Goal: Task Accomplishment & Management: Manage account settings

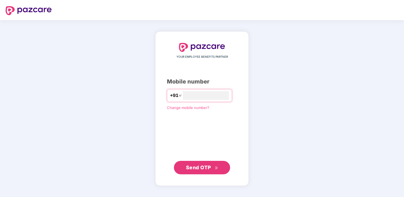
type input "**********"
click at [193, 168] on span "Send OTP" at bounding box center [198, 167] width 25 height 6
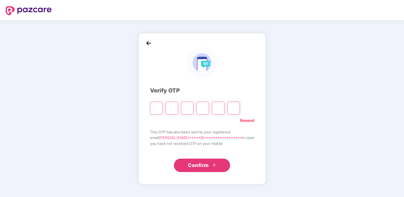
type input "*"
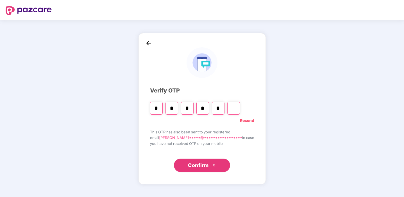
type input "*"
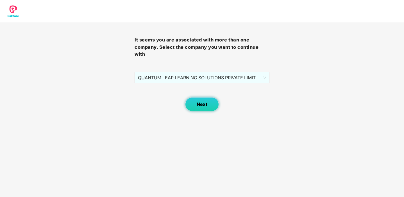
click at [203, 102] on span "Next" at bounding box center [201, 104] width 11 height 5
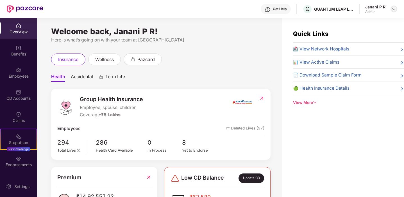
click at [395, 9] on img at bounding box center [393, 9] width 4 height 4
click at [249, 42] on div "Here is what’s going on with your team at [GEOGRAPHIC_DATA]" at bounding box center [160, 39] width 219 height 7
click at [13, 73] on div "Employees" at bounding box center [18, 72] width 37 height 21
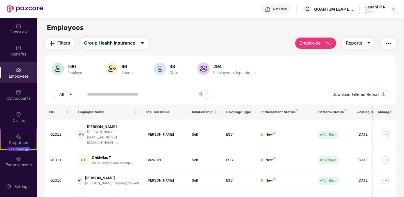
click at [329, 44] on img "button" at bounding box center [328, 43] width 7 height 7
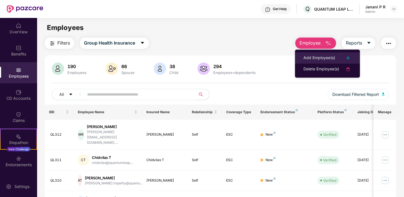
click at [329, 57] on div "Add Employee(s)" at bounding box center [319, 58] width 32 height 7
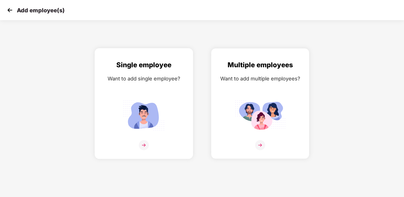
click at [143, 145] on img at bounding box center [144, 145] width 10 height 10
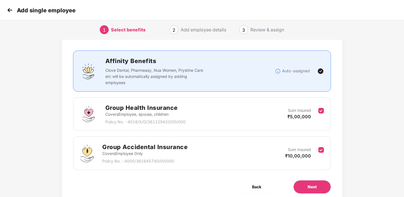
scroll to position [49, 0]
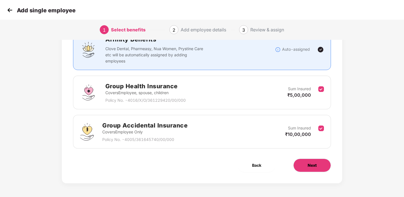
click at [323, 165] on button "Next" at bounding box center [312, 165] width 38 height 13
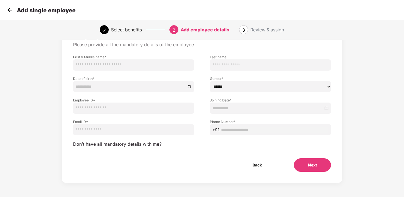
scroll to position [0, 0]
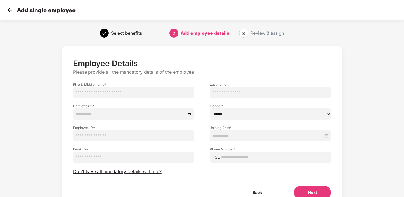
click at [12, 11] on img at bounding box center [10, 10] width 8 height 8
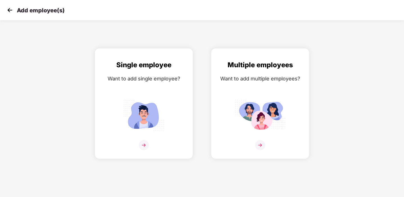
click at [12, 11] on img at bounding box center [10, 10] width 8 height 8
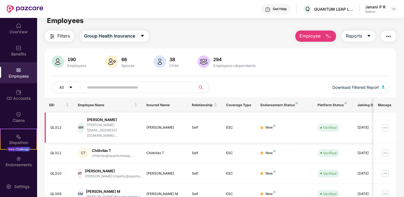
scroll to position [9, 0]
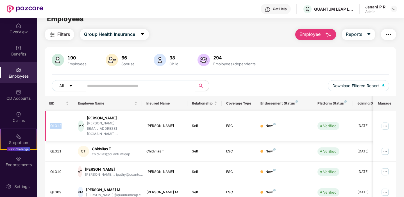
drag, startPoint x: 51, startPoint y: 120, endPoint x: 62, endPoint y: 120, distance: 11.2
click at [62, 123] on div "QL312" at bounding box center [59, 125] width 19 height 5
copy div "QL312"
click at [315, 34] on span "Employee" at bounding box center [309, 34] width 21 height 7
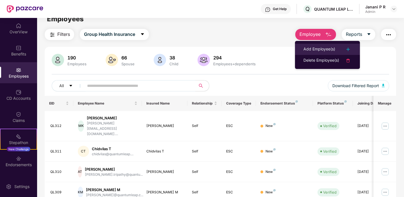
click at [322, 51] on div "Add Employee(s)" at bounding box center [319, 49] width 32 height 7
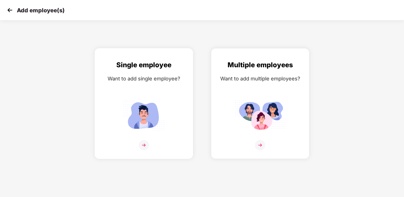
click at [143, 147] on img at bounding box center [144, 145] width 10 height 10
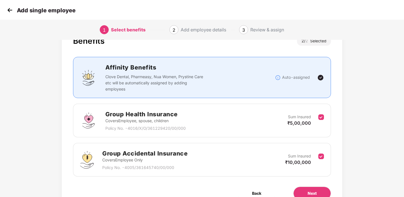
scroll to position [49, 0]
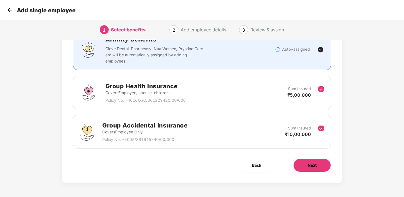
click at [316, 162] on button "Next" at bounding box center [312, 165] width 38 height 13
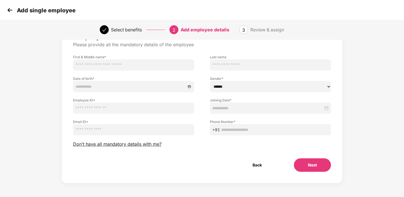
scroll to position [0, 0]
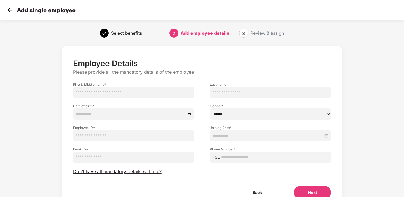
click at [83, 137] on input "text" at bounding box center [133, 135] width 121 height 11
paste input "*****"
type input "*"
click at [12, 9] on img at bounding box center [10, 10] width 8 height 8
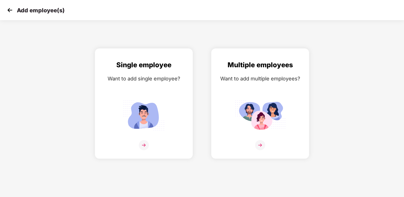
click at [12, 9] on img at bounding box center [10, 10] width 8 height 8
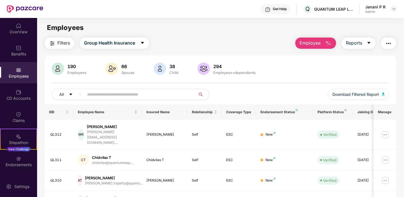
click at [318, 42] on span "Employee" at bounding box center [309, 43] width 21 height 7
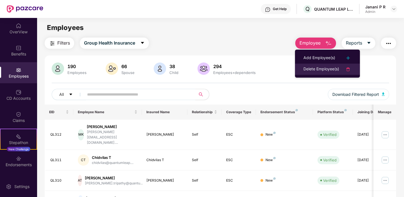
click at [322, 69] on div "Delete Employee(s)" at bounding box center [321, 69] width 36 height 7
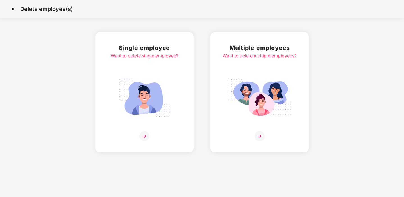
click at [148, 137] on img at bounding box center [144, 136] width 10 height 10
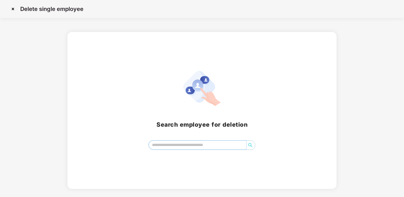
click at [180, 146] on input "search" at bounding box center [197, 145] width 97 height 8
click at [13, 8] on img at bounding box center [12, 8] width 9 height 9
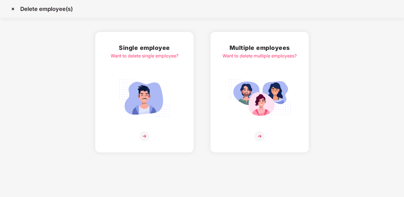
click at [140, 134] on img at bounding box center [144, 136] width 10 height 10
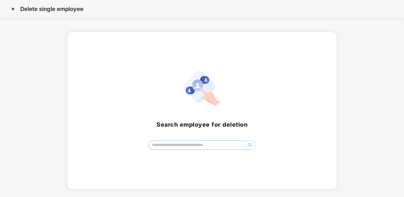
click at [172, 149] on input "search" at bounding box center [197, 145] width 97 height 8
type input "******"
click at [11, 9] on img at bounding box center [12, 8] width 9 height 9
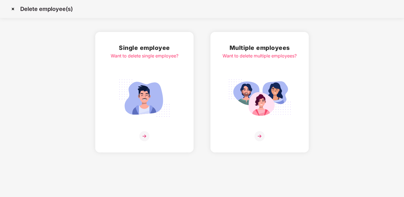
click at [146, 137] on img at bounding box center [144, 136] width 10 height 10
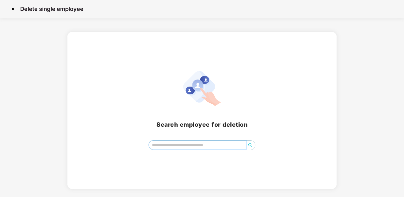
click at [168, 149] on span at bounding box center [201, 146] width 106 height 10
click at [13, 8] on img at bounding box center [12, 8] width 9 height 9
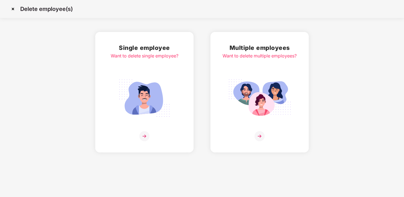
click at [12, 10] on img at bounding box center [12, 8] width 9 height 9
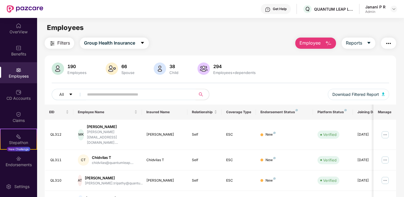
click at [162, 95] on input "text" at bounding box center [137, 94] width 101 height 8
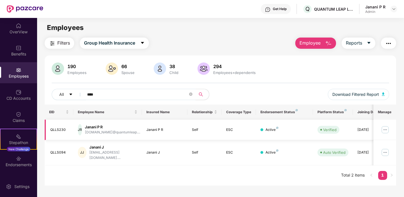
type input "****"
click at [384, 132] on img at bounding box center [384, 129] width 9 height 9
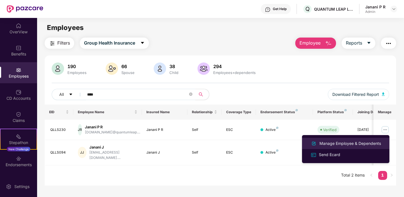
click at [335, 142] on div "Manage Employee & Dependents" at bounding box center [350, 144] width 64 height 6
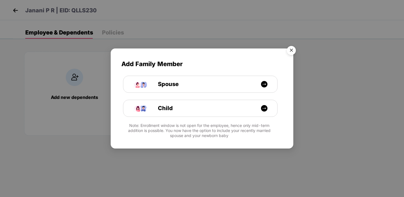
click at [293, 46] on img "Close" at bounding box center [291, 52] width 16 height 16
